Goal: Information Seeking & Learning: Learn about a topic

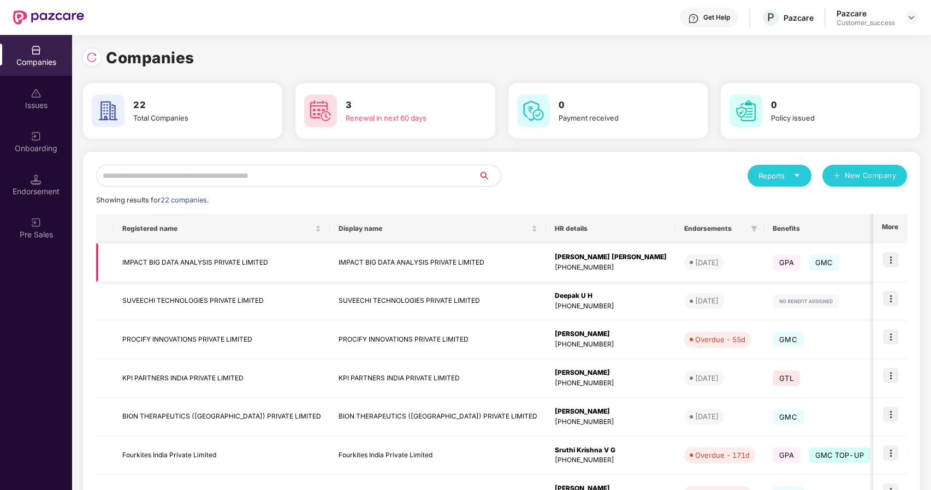
click at [888, 256] on img at bounding box center [890, 259] width 15 height 15
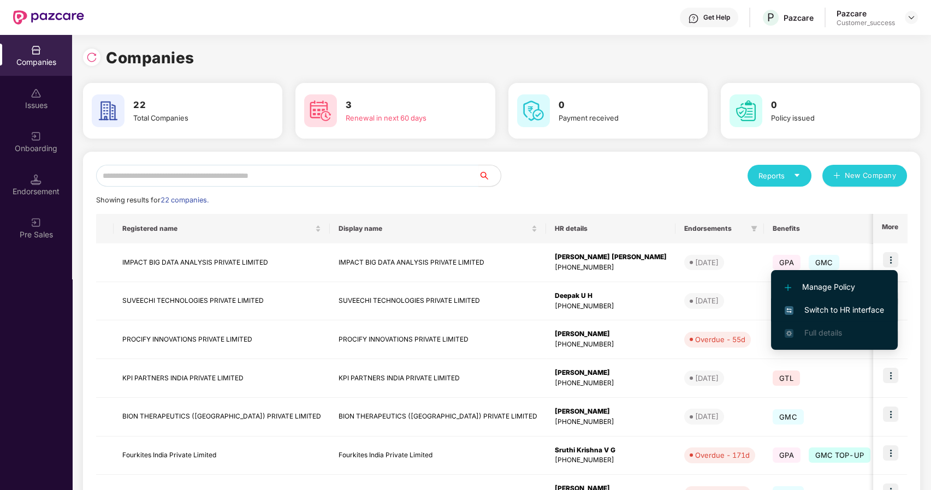
click at [813, 305] on span "Switch to HR interface" at bounding box center [834, 310] width 99 height 12
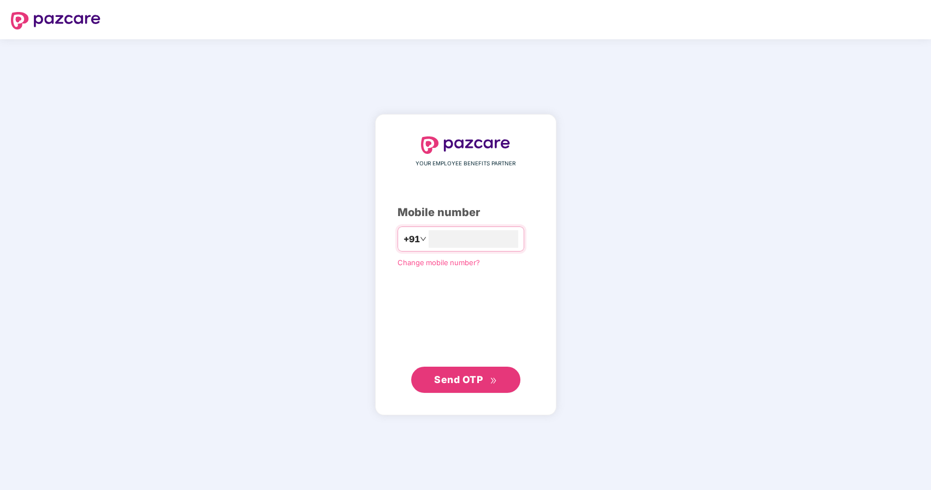
type input "**********"
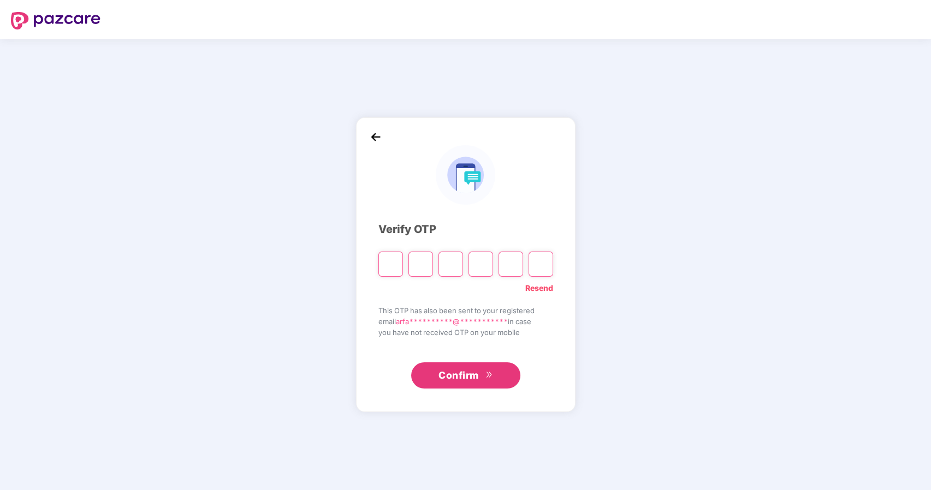
type input "*"
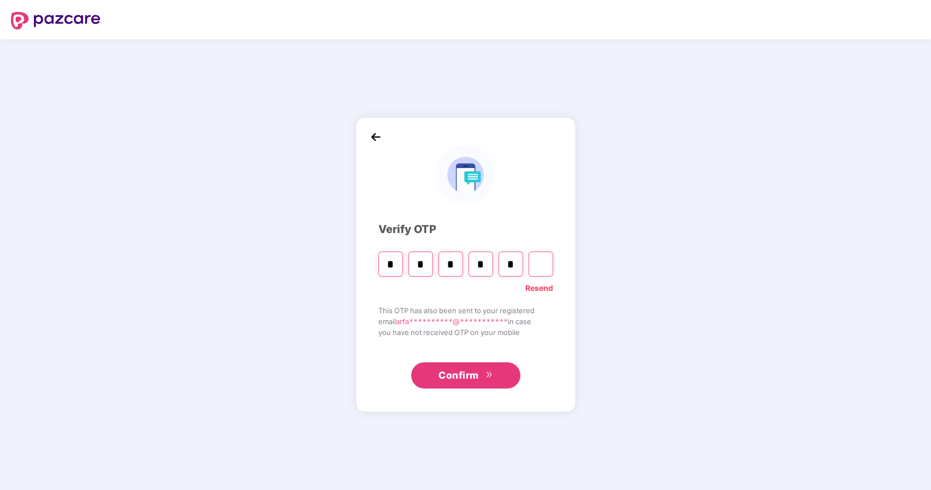
type input "*"
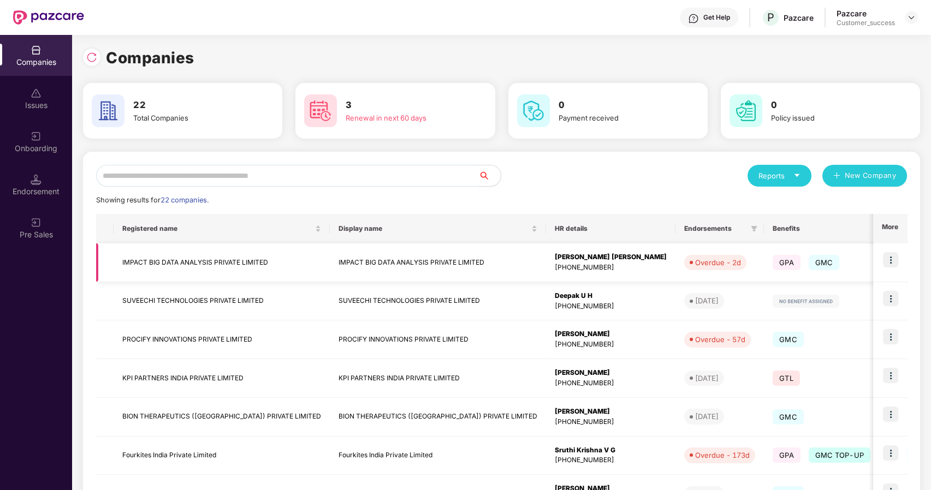
click at [891, 257] on img at bounding box center [890, 259] width 15 height 15
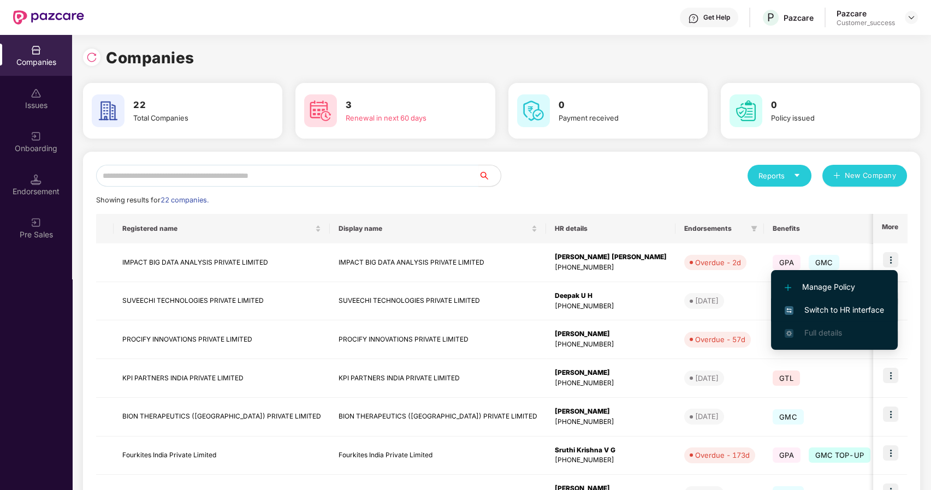
click at [852, 311] on span "Switch to HR interface" at bounding box center [834, 310] width 99 height 12
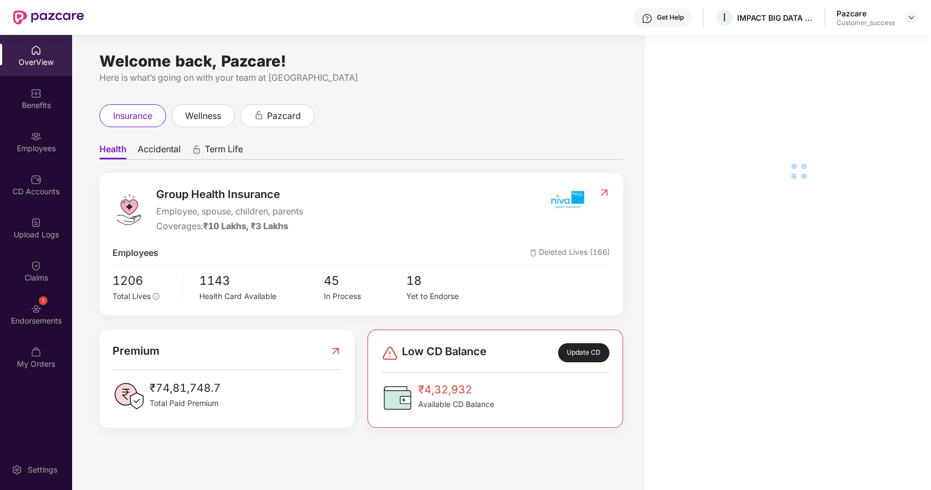
click at [52, 150] on div "Employees" at bounding box center [36, 148] width 72 height 11
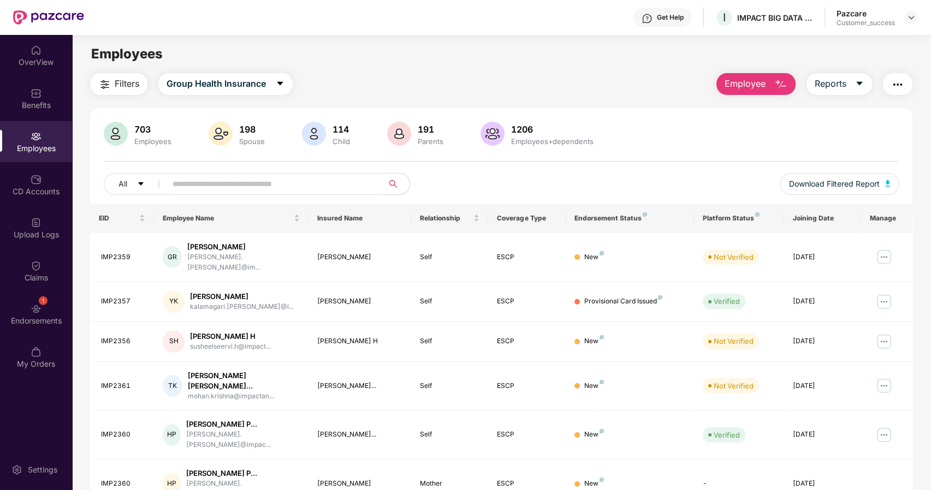
click at [185, 182] on input "text" at bounding box center [271, 184] width 196 height 16
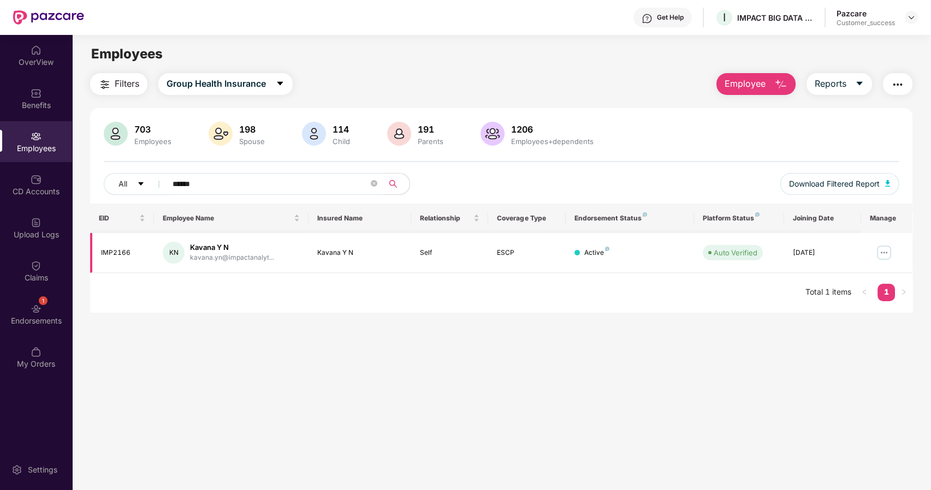
type input "******"
click at [880, 250] on img at bounding box center [883, 252] width 17 height 17
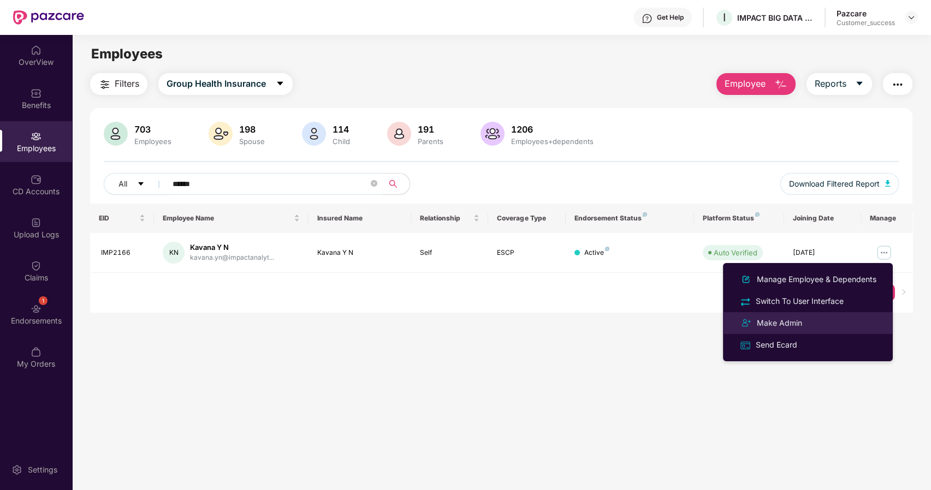
click at [794, 317] on div "Make Admin" at bounding box center [779, 323] width 50 height 12
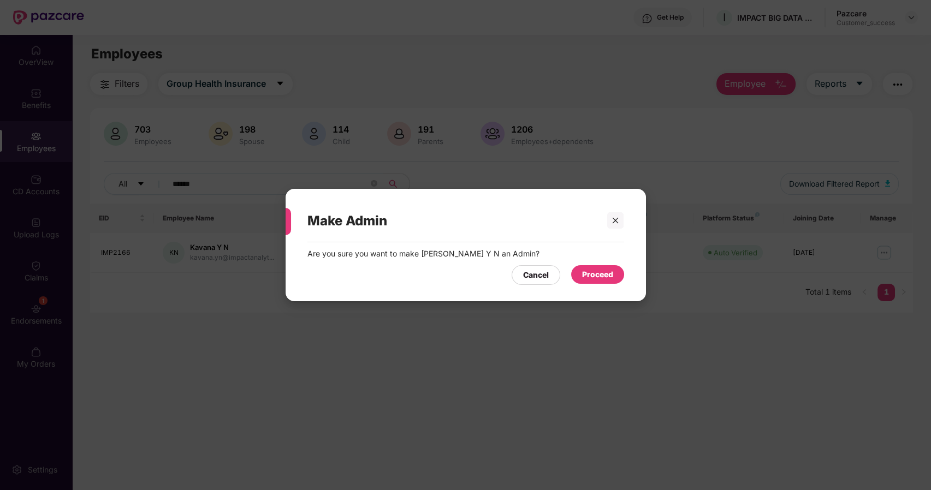
click at [591, 269] on div "Proceed" at bounding box center [597, 275] width 31 height 12
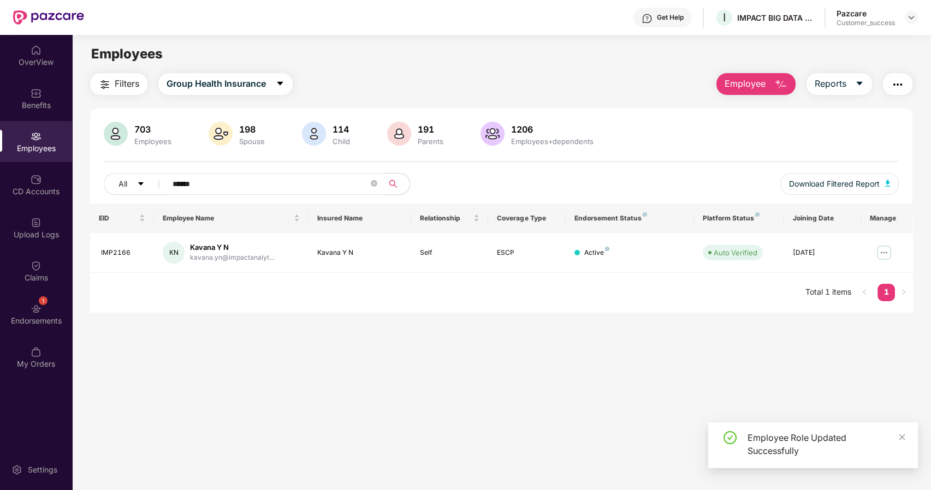
click at [887, 251] on img at bounding box center [883, 252] width 17 height 17
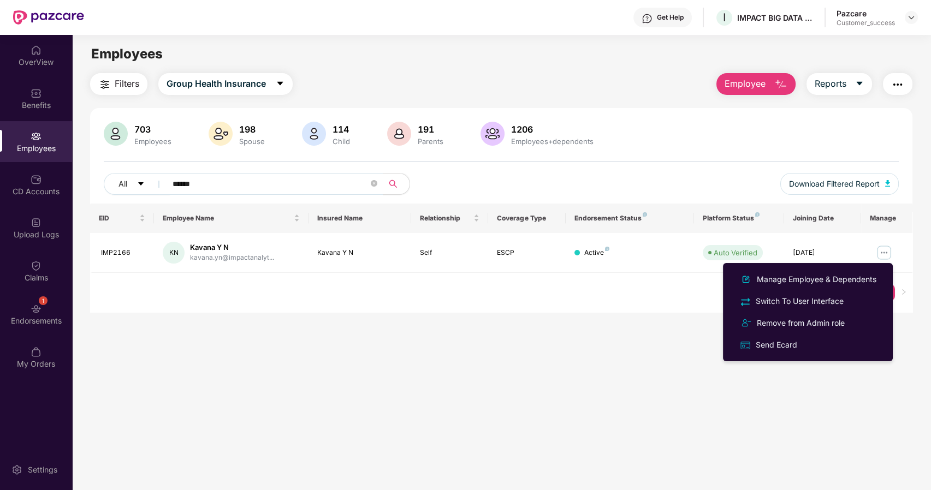
click at [622, 96] on div "Filters Group Health Insurance Employee Reports 703 Employees 198 Spouse 114 Ch…" at bounding box center [501, 192] width 823 height 239
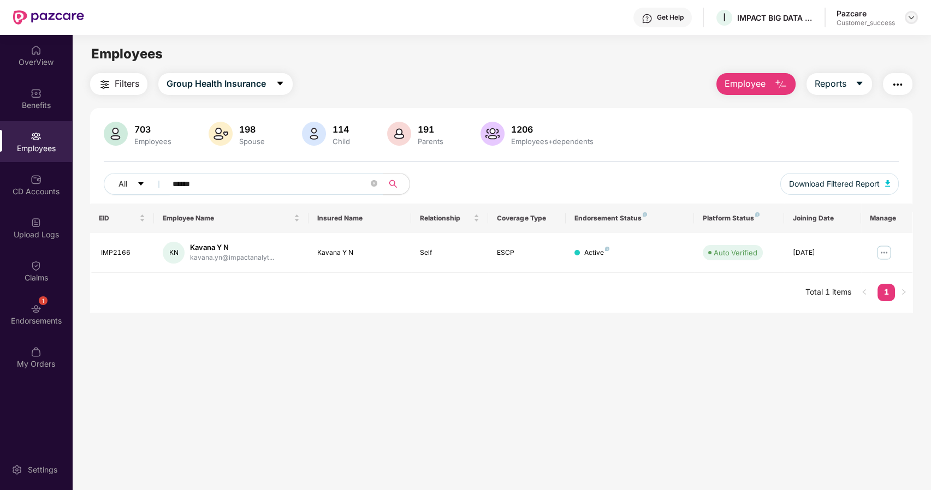
click at [910, 14] on img at bounding box center [911, 17] width 9 height 9
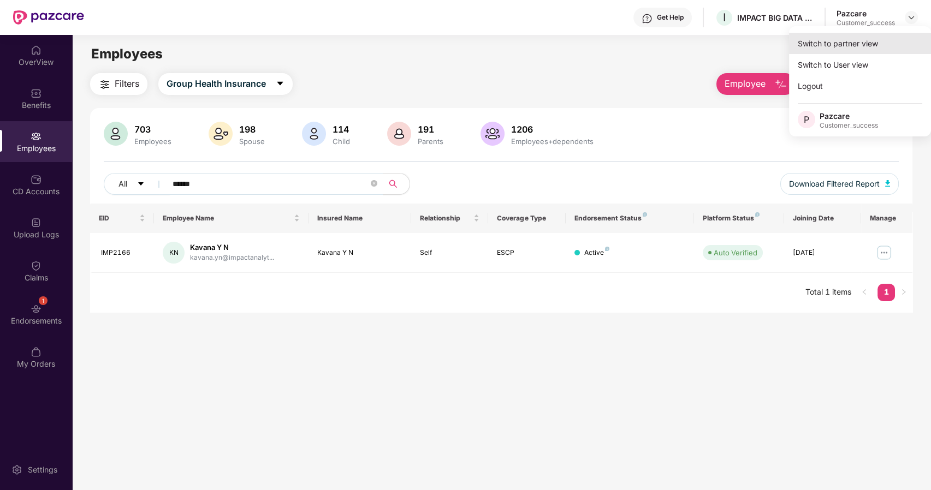
click at [869, 38] on div "Switch to partner view" at bounding box center [860, 43] width 142 height 21
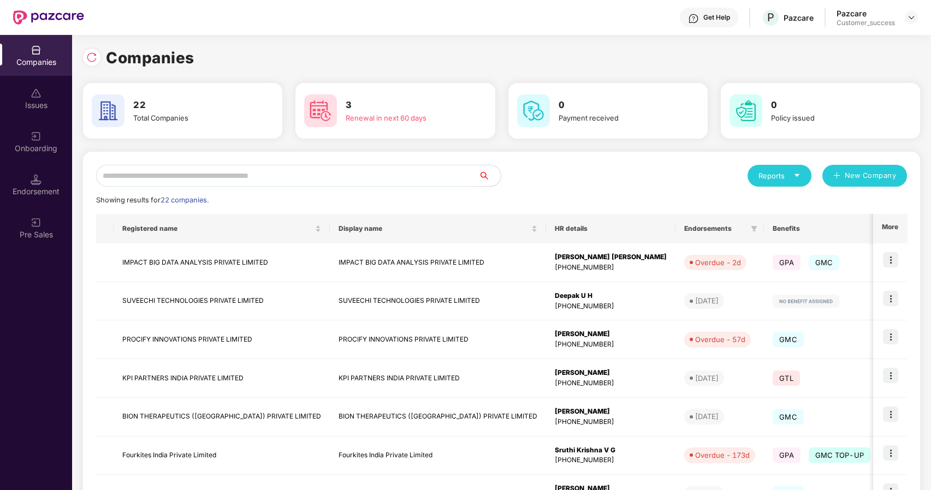
click at [248, 171] on input "text" at bounding box center [287, 176] width 383 height 22
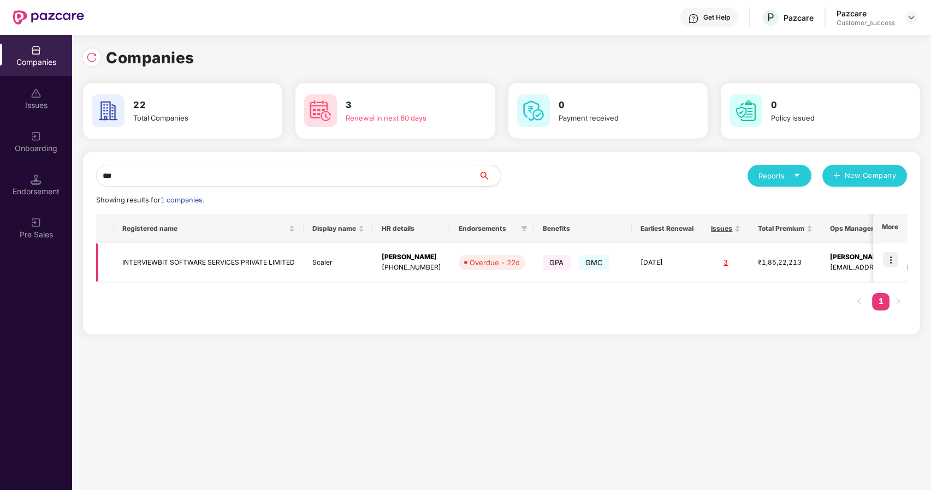
type input "***"
click at [204, 264] on td "INTERVIEWBIT SOFTWARE SERVICES PRIVATE LIMITED" at bounding box center [209, 262] width 190 height 39
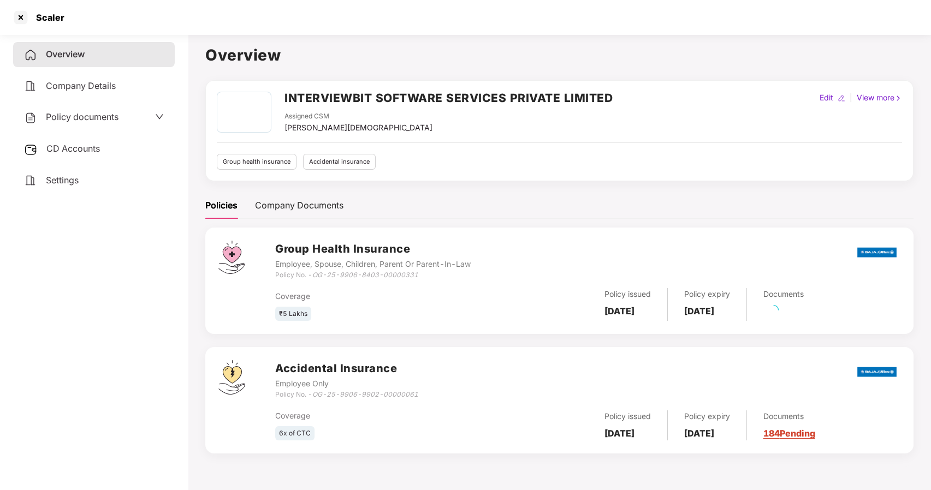
click at [75, 120] on span "Policy documents" at bounding box center [82, 116] width 73 height 11
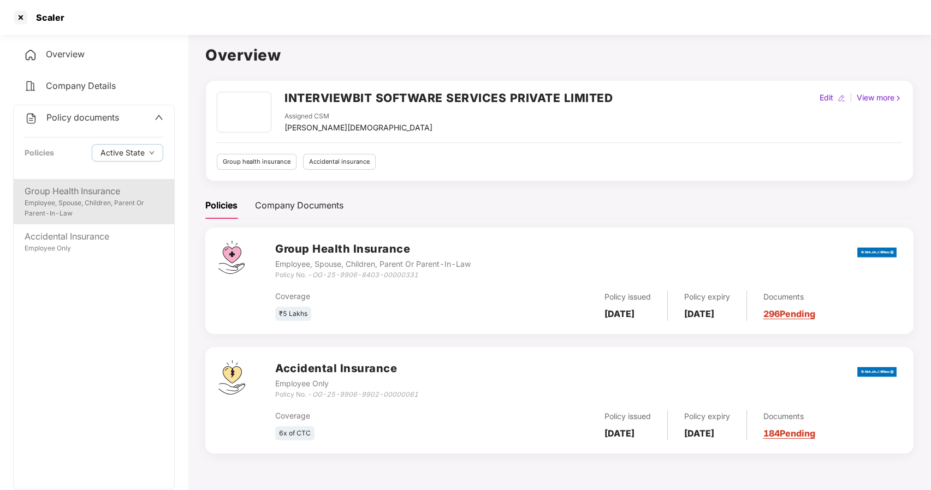
click at [99, 217] on div "Employee, Spouse, Children, Parent Or Parent-In-Law" at bounding box center [94, 208] width 139 height 21
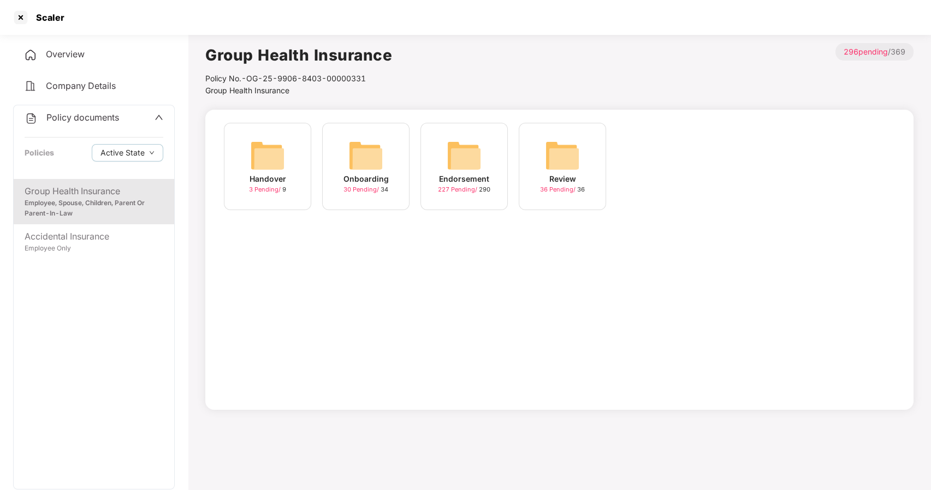
click at [473, 171] on img at bounding box center [464, 155] width 35 height 35
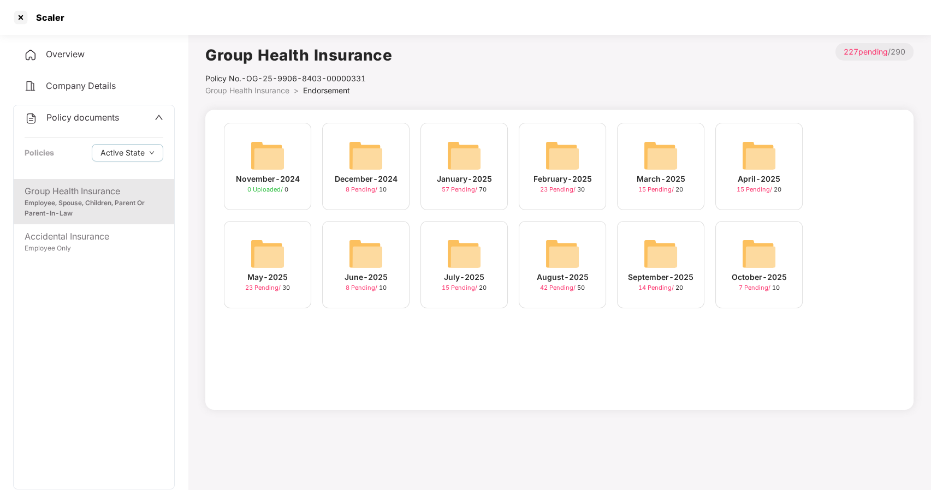
click at [759, 255] on img at bounding box center [758, 253] width 35 height 35
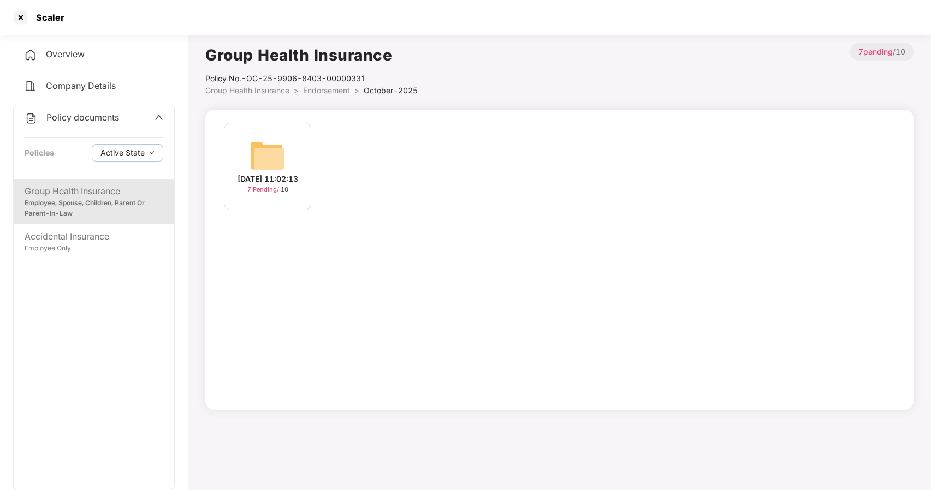
click at [281, 149] on img at bounding box center [267, 155] width 35 height 35
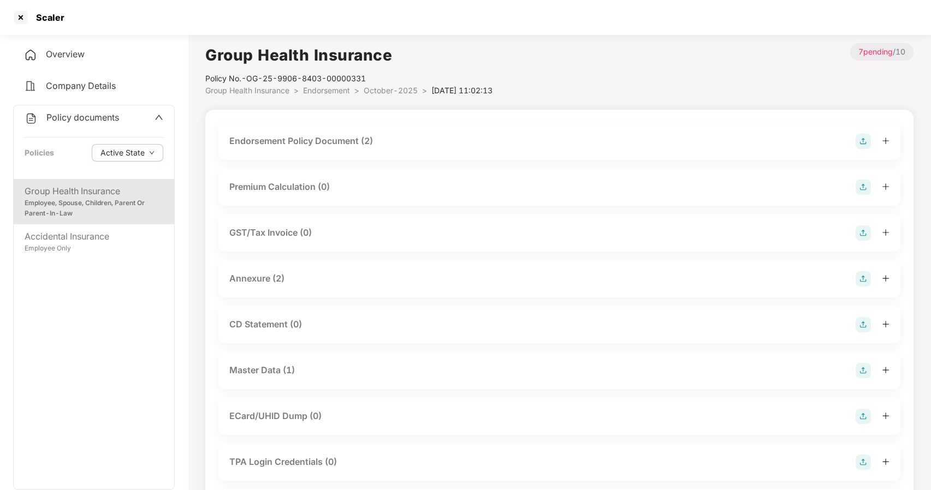
scroll to position [86, 0]
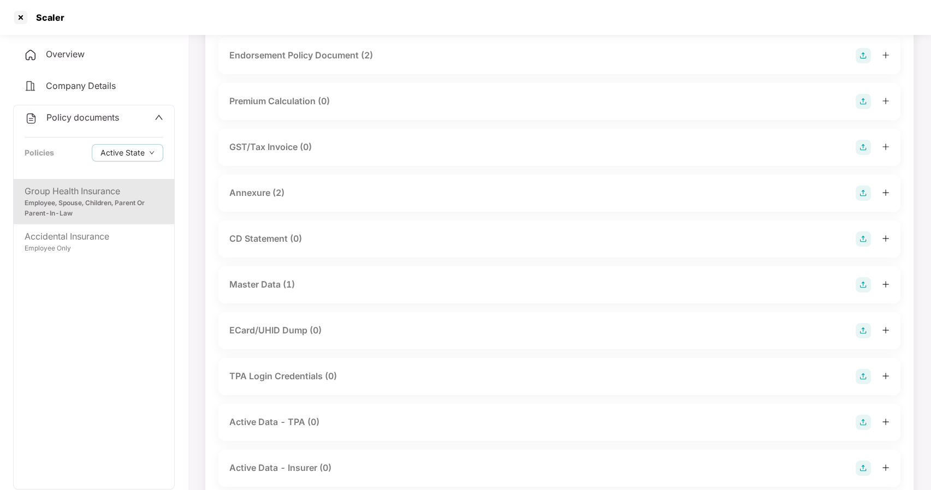
click at [259, 286] on div "Master Data (1)" at bounding box center [262, 285] width 66 height 14
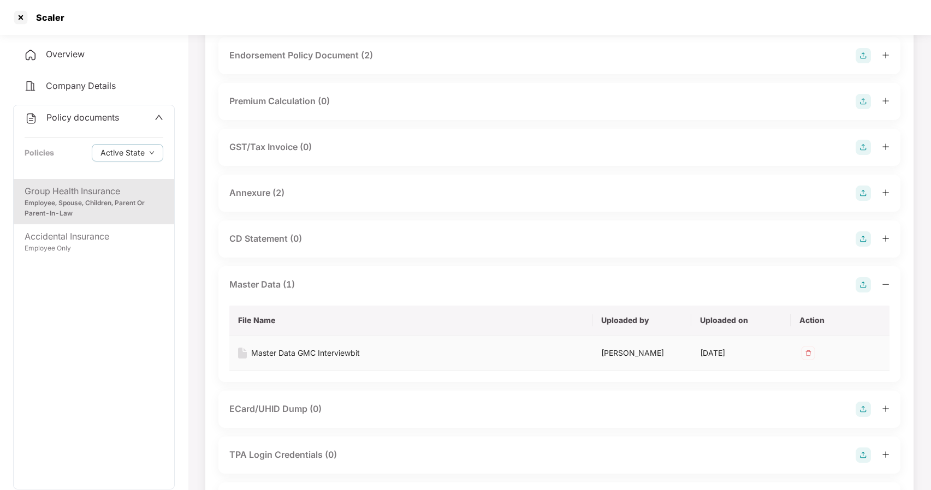
click at [296, 352] on div "Master Data GMC Interviewbit" at bounding box center [305, 353] width 109 height 12
click at [22, 26] on div at bounding box center [20, 17] width 17 height 17
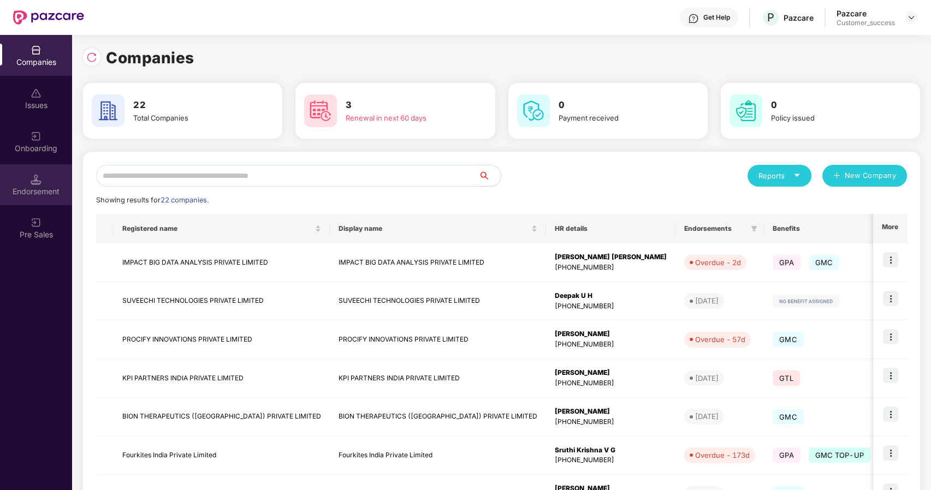
click at [44, 185] on div "Endorsement" at bounding box center [36, 184] width 72 height 41
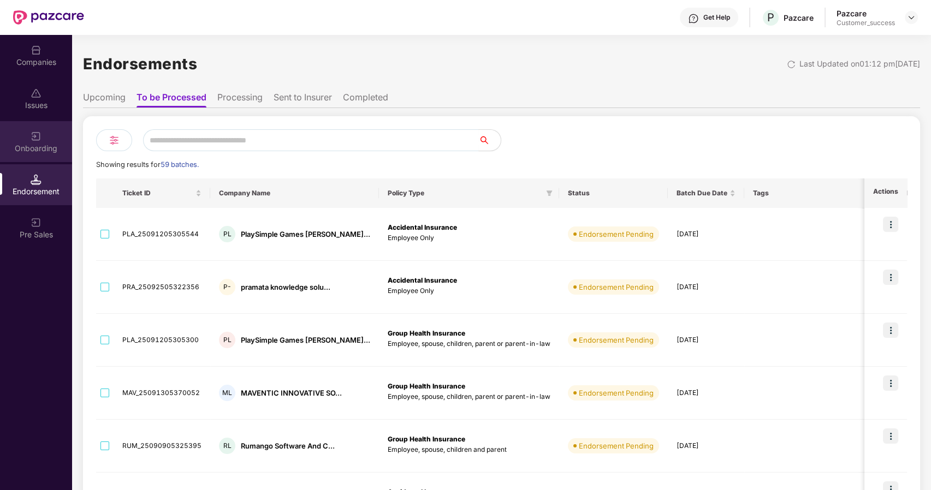
click at [43, 134] on div "Onboarding" at bounding box center [36, 141] width 72 height 41
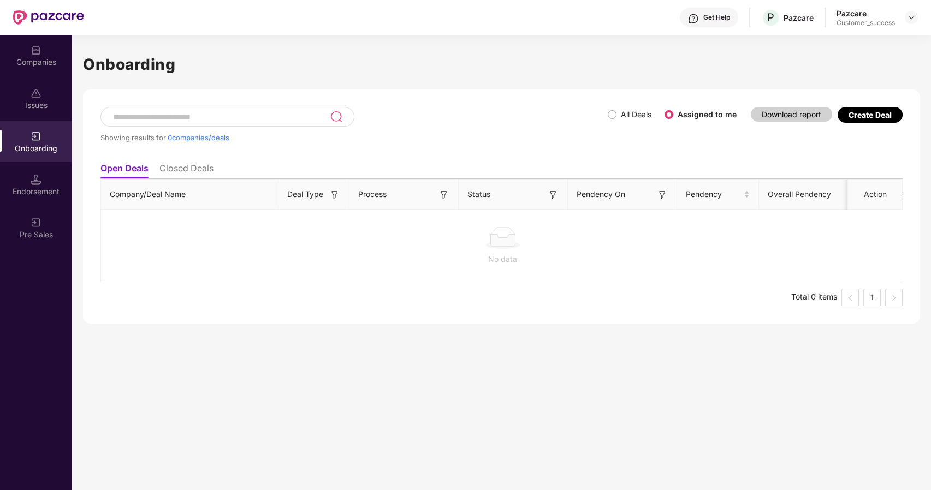
click at [34, 65] on div "Companies" at bounding box center [36, 62] width 72 height 11
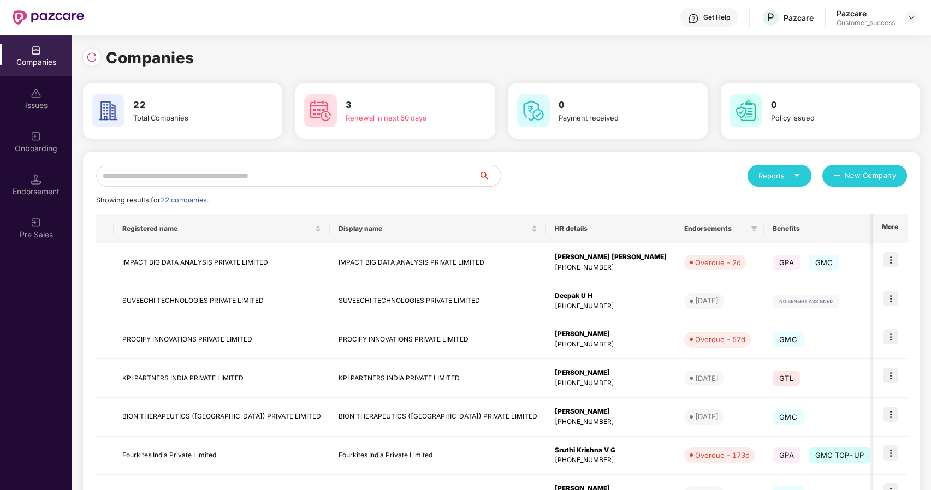
click at [145, 176] on input "text" at bounding box center [287, 176] width 383 height 22
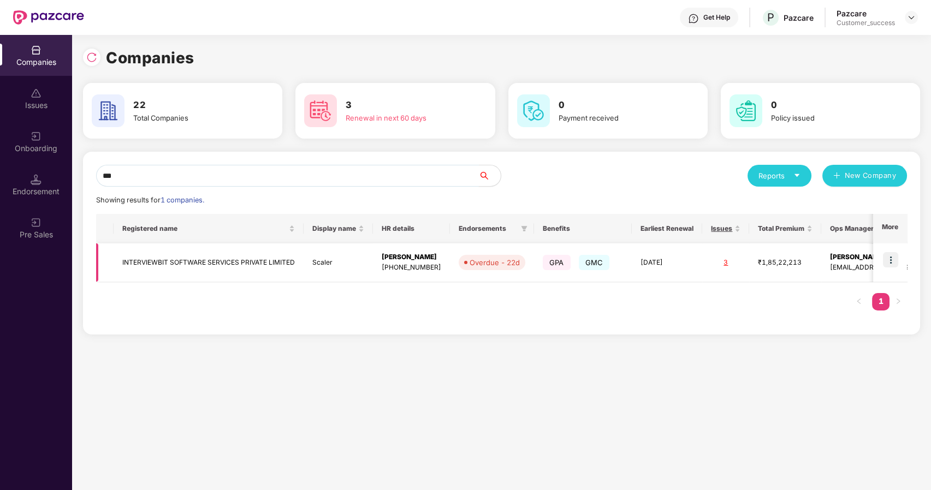
type input "***"
click at [898, 260] on img at bounding box center [890, 259] width 15 height 15
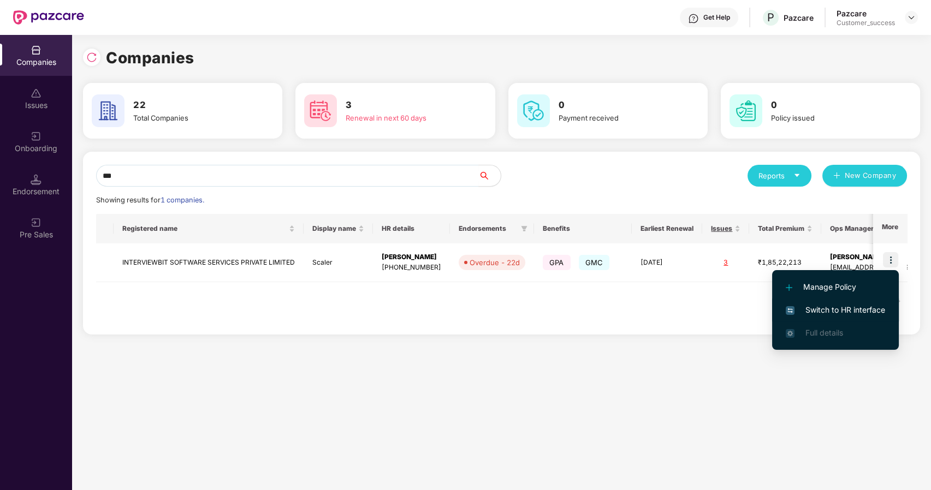
click at [855, 303] on li "Switch to HR interface" at bounding box center [835, 310] width 127 height 23
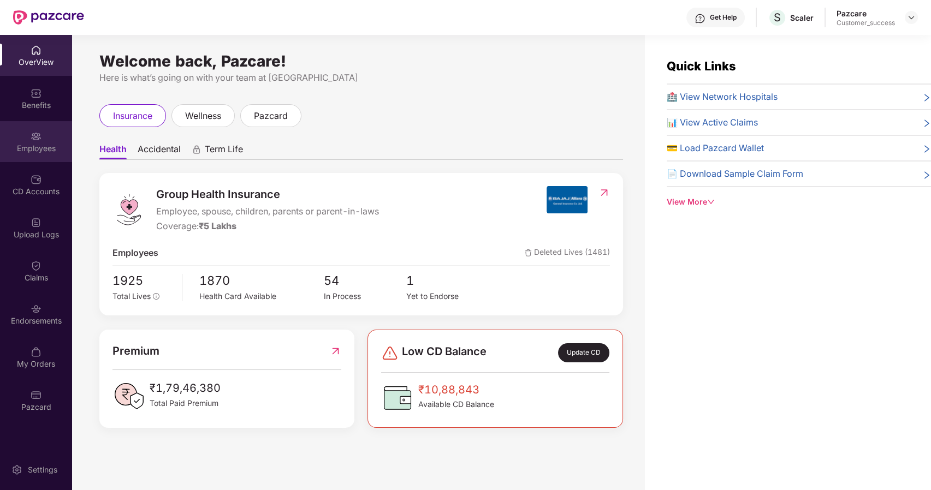
click at [31, 136] on img at bounding box center [36, 136] width 11 height 11
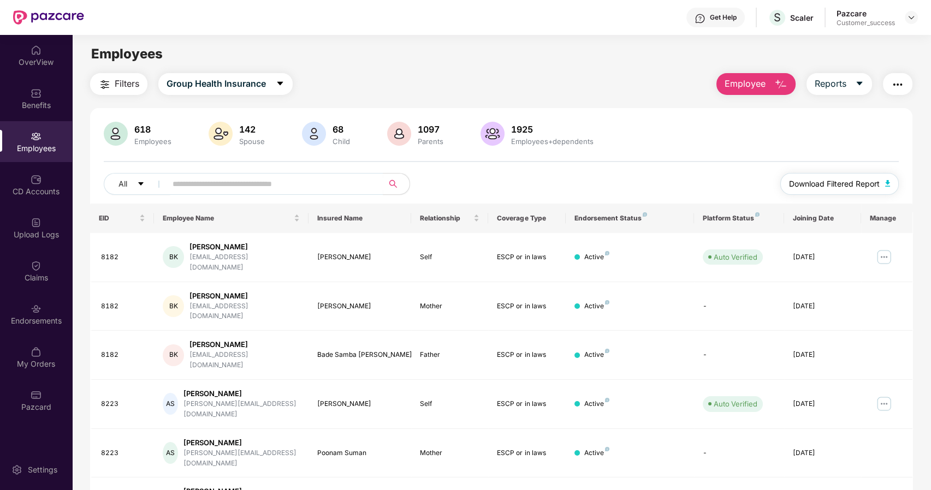
click at [827, 176] on button "Download Filtered Report" at bounding box center [839, 184] width 119 height 22
click at [908, 19] on img at bounding box center [911, 17] width 9 height 9
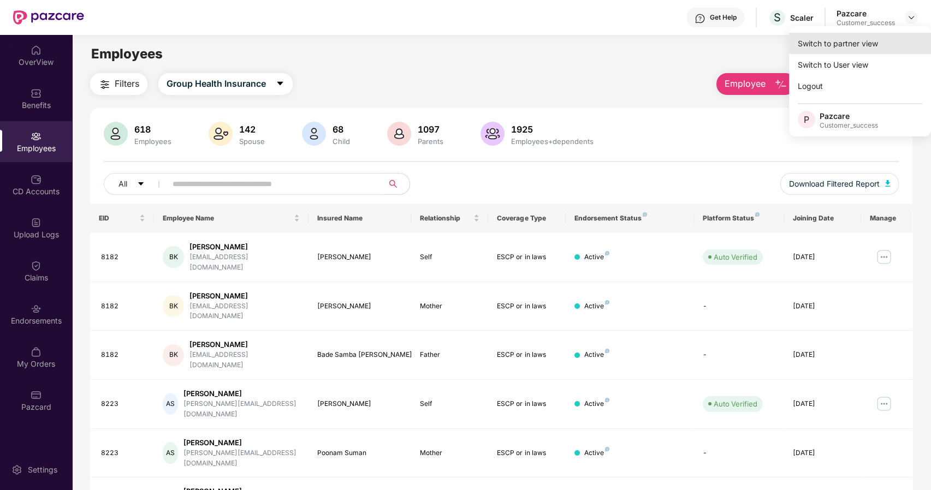
click at [824, 46] on div "Switch to partner view" at bounding box center [860, 43] width 142 height 21
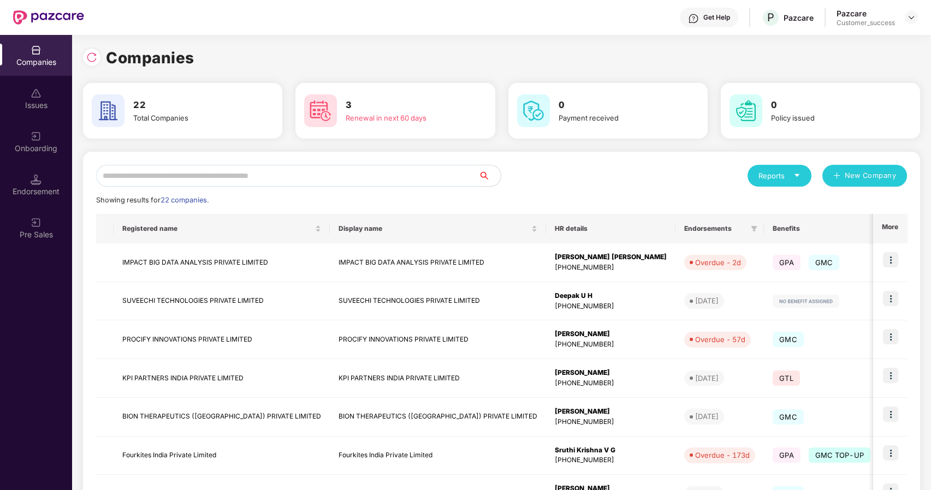
click at [186, 173] on input "text" at bounding box center [287, 176] width 383 height 22
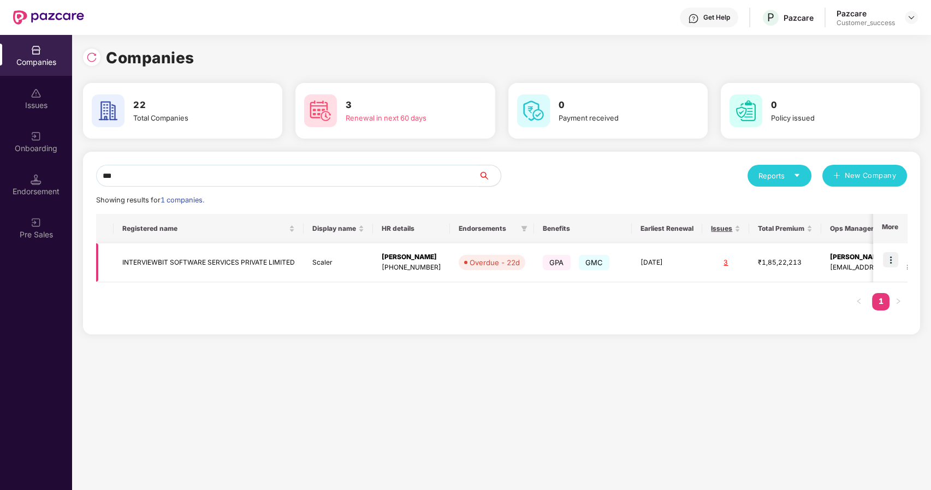
type input "***"
click at [206, 262] on td "INTERVIEWBIT SOFTWARE SERVICES PRIVATE LIMITED" at bounding box center [209, 262] width 190 height 39
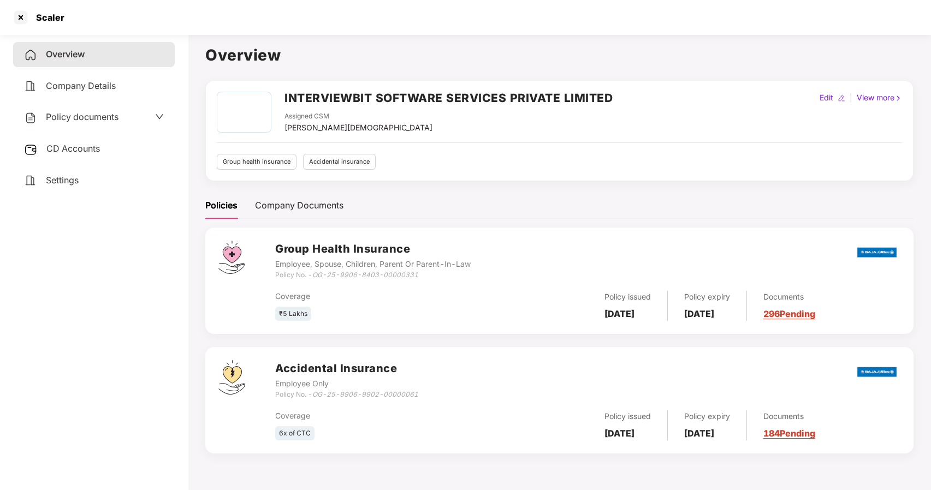
click at [72, 116] on span "Policy documents" at bounding box center [82, 116] width 73 height 11
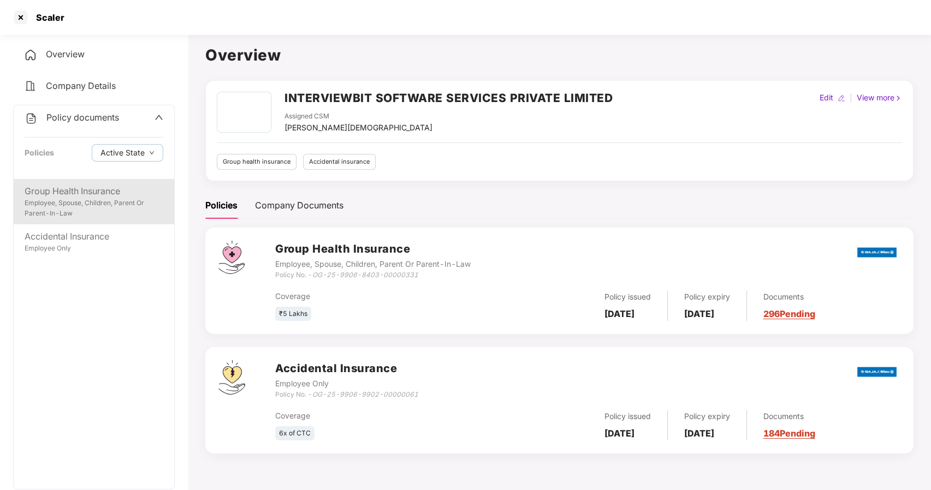
click at [66, 207] on div "Employee, Spouse, Children, Parent Or Parent-In-Law" at bounding box center [94, 208] width 139 height 21
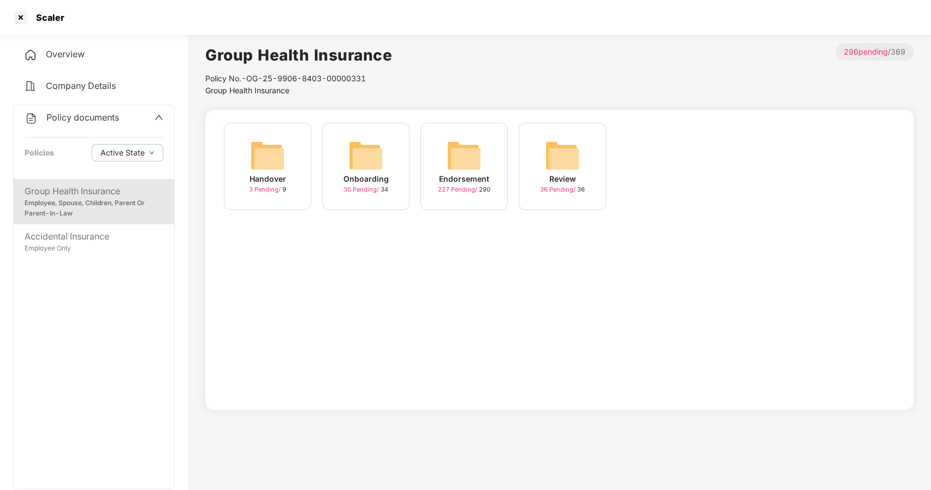
click at [360, 162] on img at bounding box center [365, 155] width 35 height 35
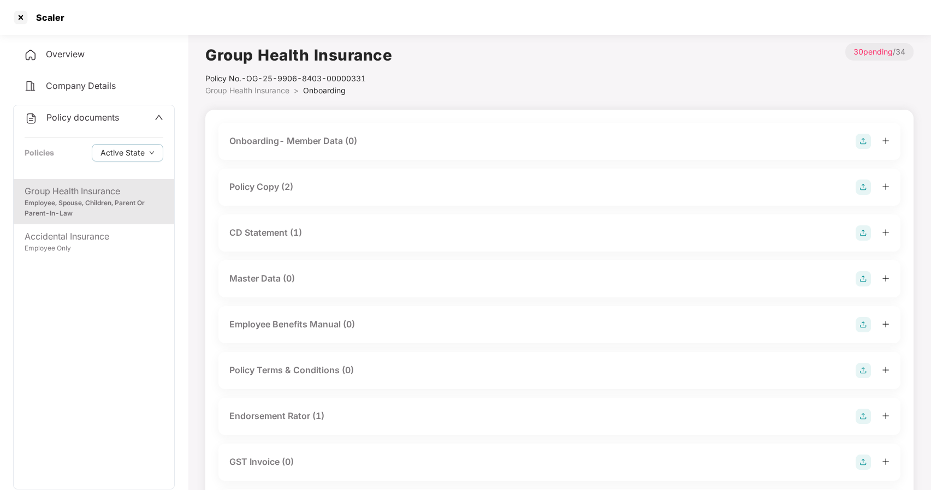
click at [271, 190] on div "Policy Copy (2)" at bounding box center [261, 187] width 64 height 14
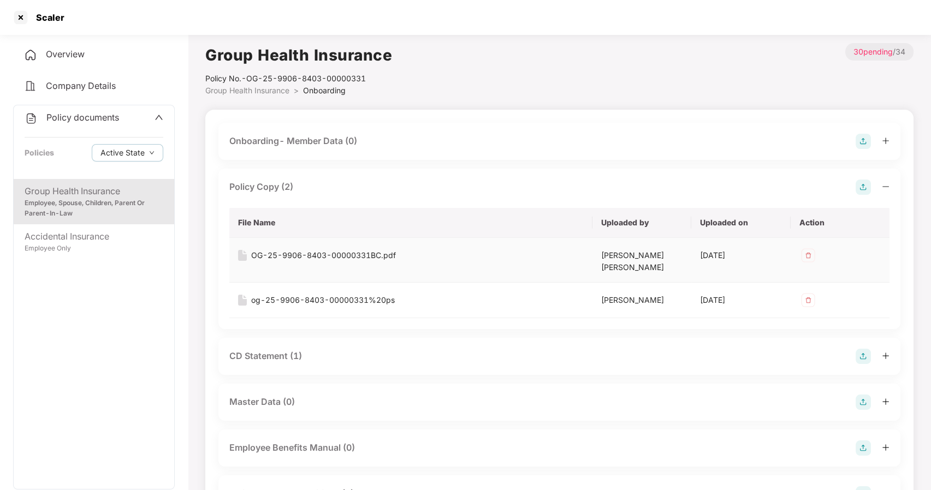
click at [293, 258] on div "OG-25-9906-8403-00000331BC.pdf" at bounding box center [323, 255] width 145 height 12
click at [376, 253] on div "OG-25-9906-8403-00000331BC.pdf" at bounding box center [323, 255] width 145 height 12
click at [17, 21] on div at bounding box center [20, 17] width 17 height 17
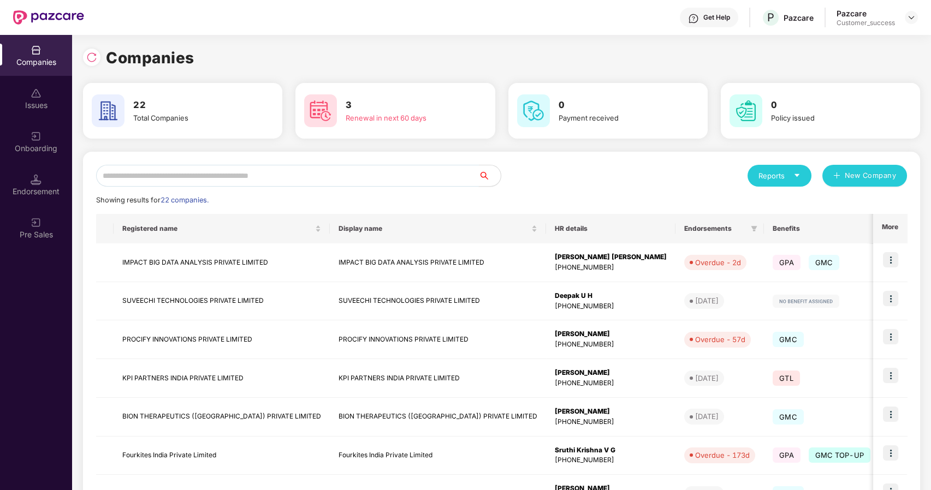
click at [221, 175] on input "text" at bounding box center [287, 176] width 383 height 22
